Goal: Check status: Check status

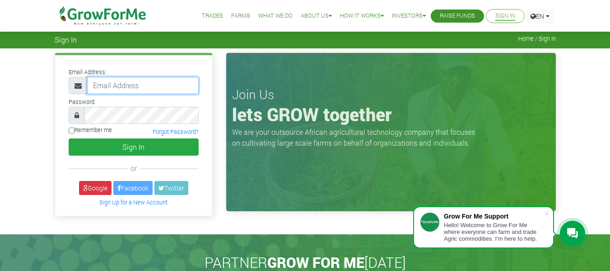
type input "[EMAIL_ADDRESS][DOMAIN_NAME]"
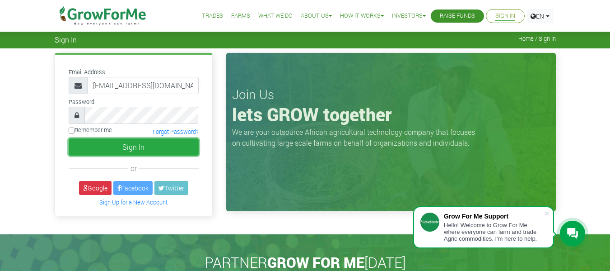
click at [123, 146] on button "Sign In" at bounding box center [134, 146] width 130 height 17
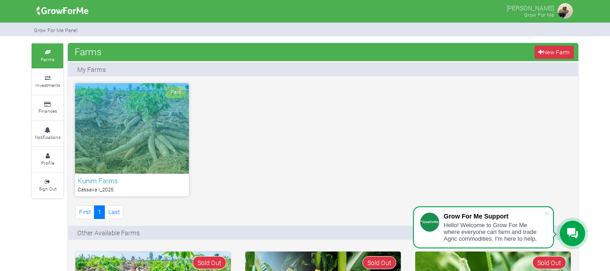
click at [102, 187] on p "Cassava I_2025" at bounding box center [132, 190] width 108 height 8
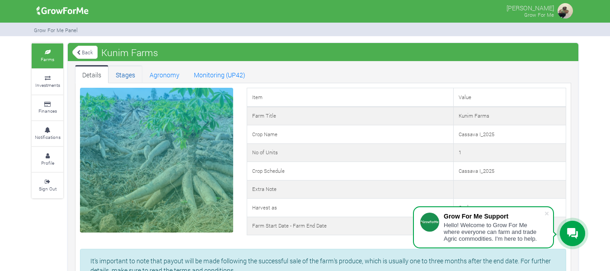
click at [137, 75] on link "Stages" at bounding box center [125, 74] width 34 height 18
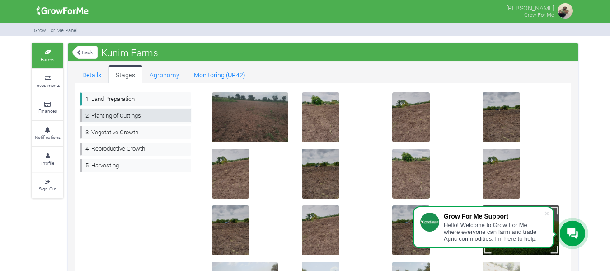
click at [135, 115] on link "2. Planting of Cuttings" at bounding box center [135, 115] width 111 height 13
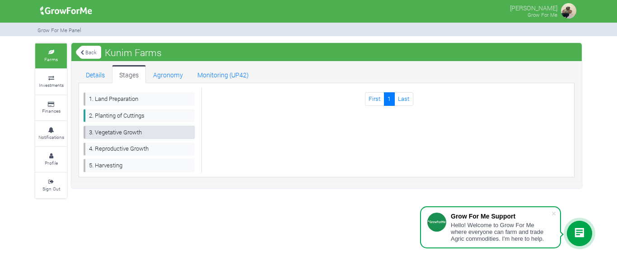
click at [129, 136] on link "3. Vegetative Growth" at bounding box center [139, 132] width 111 height 13
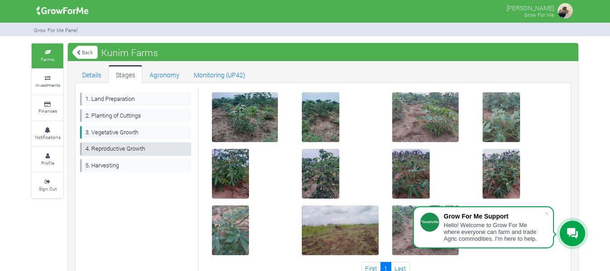
click at [136, 146] on link "4. Reproductive Growth" at bounding box center [135, 148] width 111 height 13
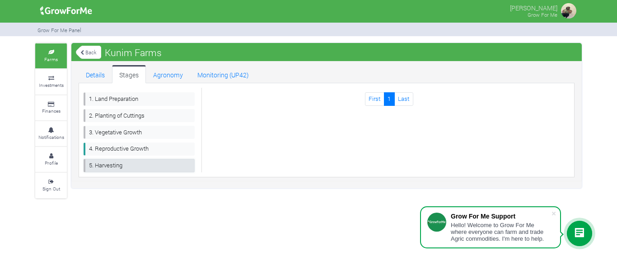
click at [117, 165] on link "5. Harvesting" at bounding box center [139, 165] width 111 height 13
click at [163, 77] on link "Agronomy" at bounding box center [168, 74] width 44 height 18
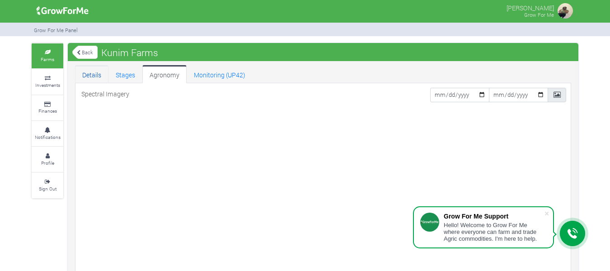
click at [93, 80] on link "Details" at bounding box center [91, 74] width 33 height 18
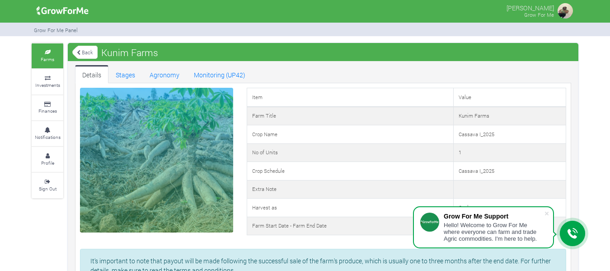
click at [86, 56] on link "Back" at bounding box center [84, 52] width 25 height 15
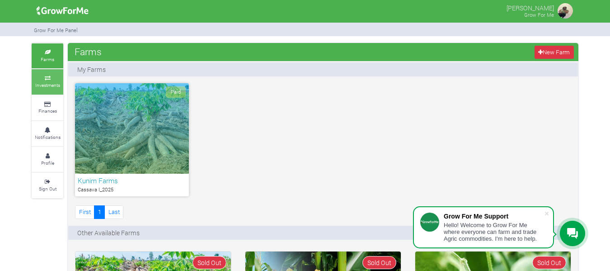
click at [46, 82] on small "Investments" at bounding box center [47, 85] width 25 height 6
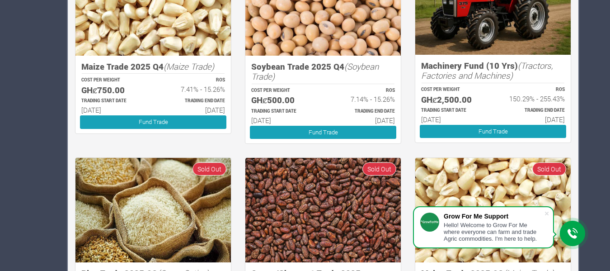
scroll to position [406, 0]
